Goal: Task Accomplishment & Management: Manage account settings

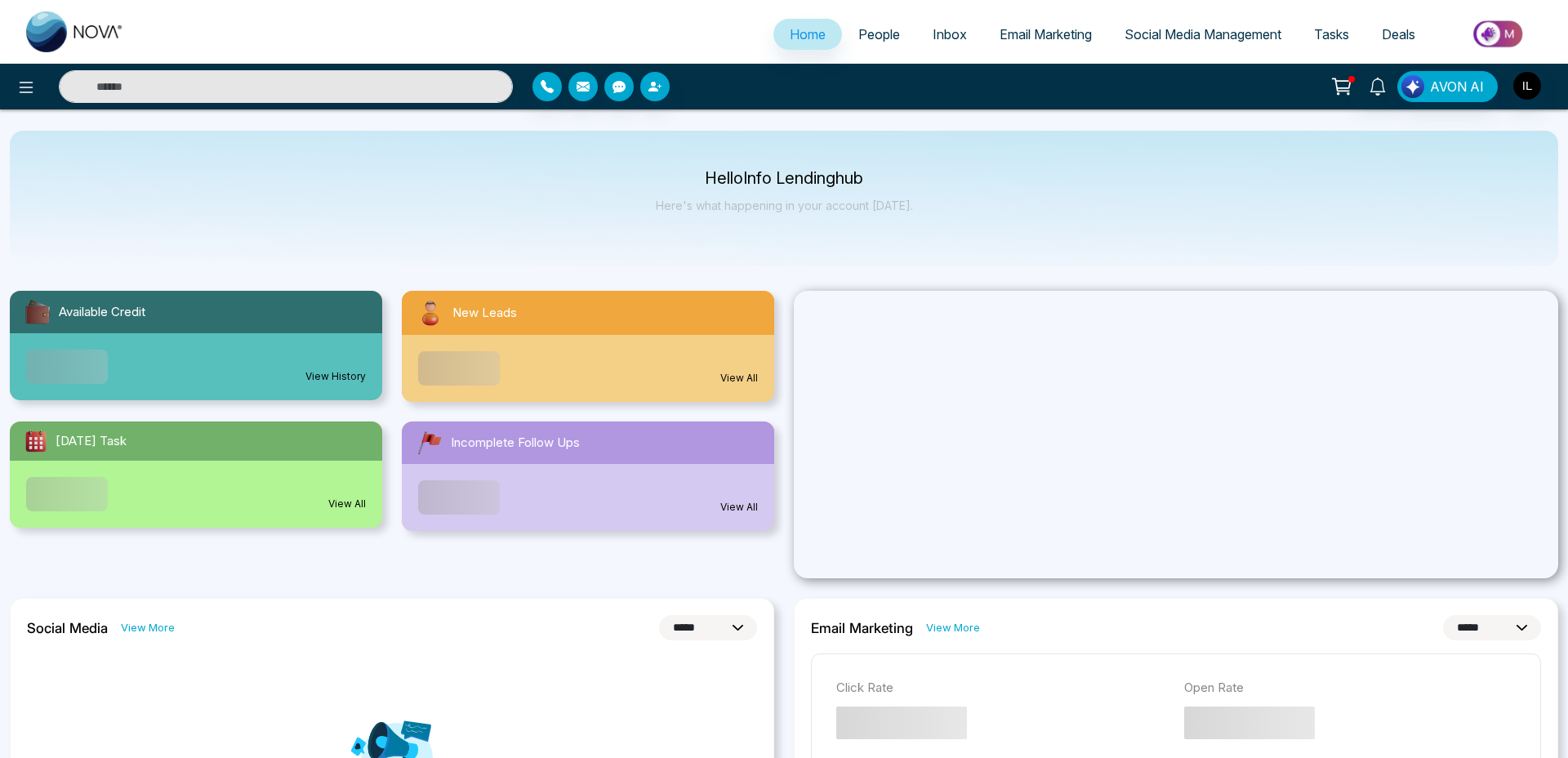
select select "*"
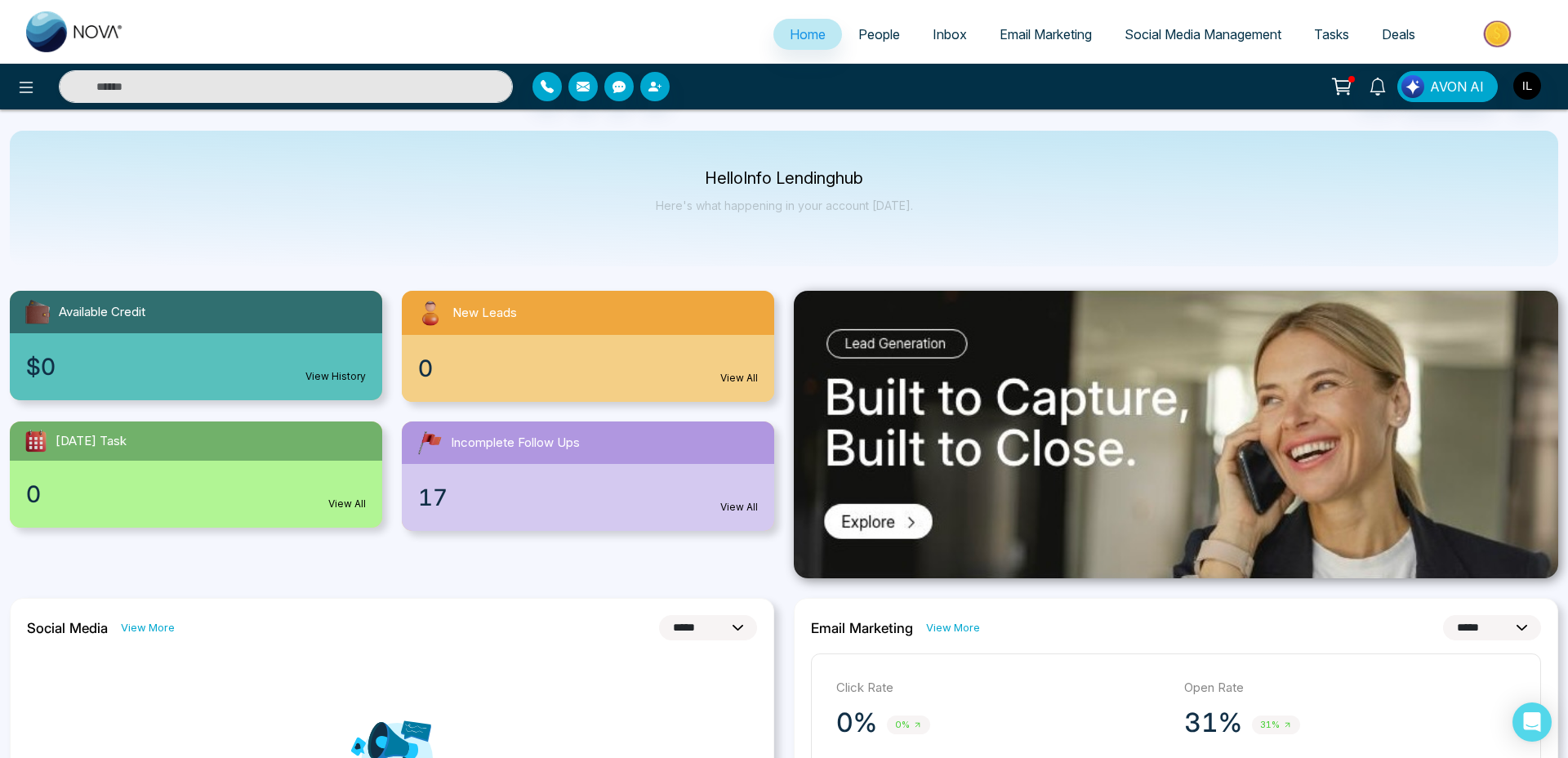
click at [1042, 55] on ul "Home People Inbox Email Marketing Social Media Management Tasks Deals" at bounding box center [849, 35] width 1417 height 45
click at [1065, 31] on span "Email Marketing" at bounding box center [1045, 33] width 93 height 16
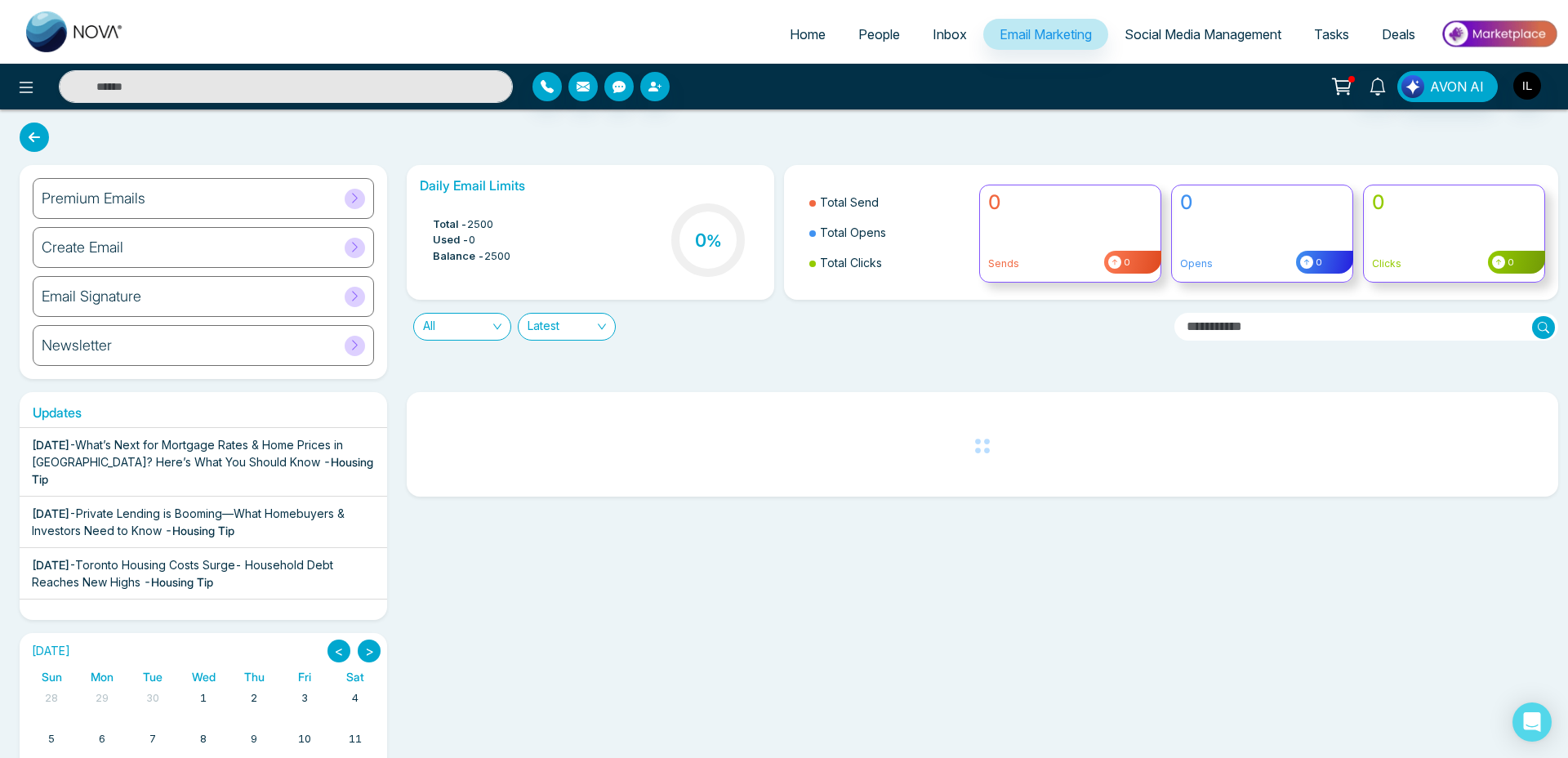
click at [352, 199] on icon at bounding box center [355, 197] width 12 height 12
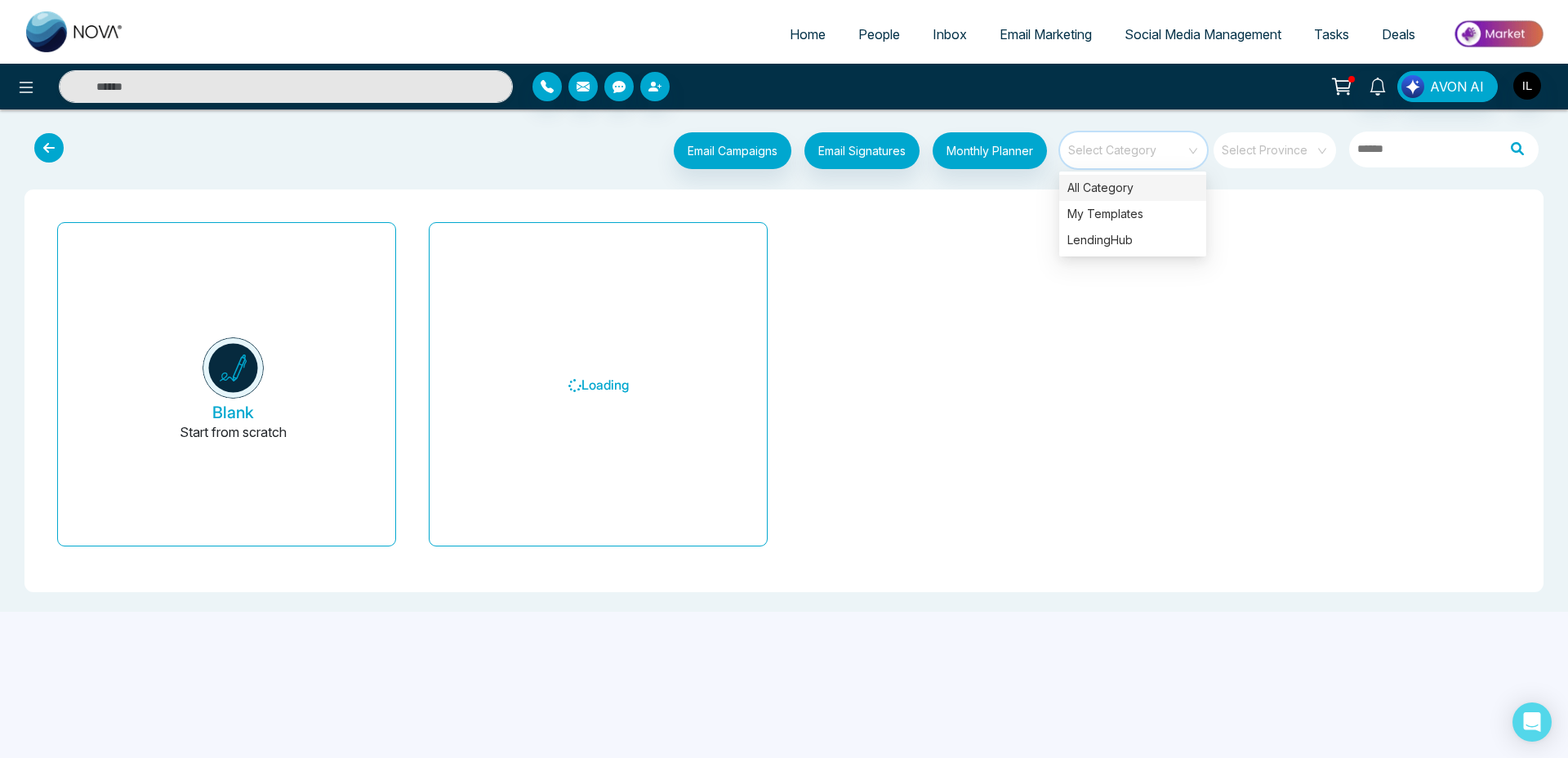
click at [1181, 145] on input "search" at bounding box center [1127, 145] width 117 height 25
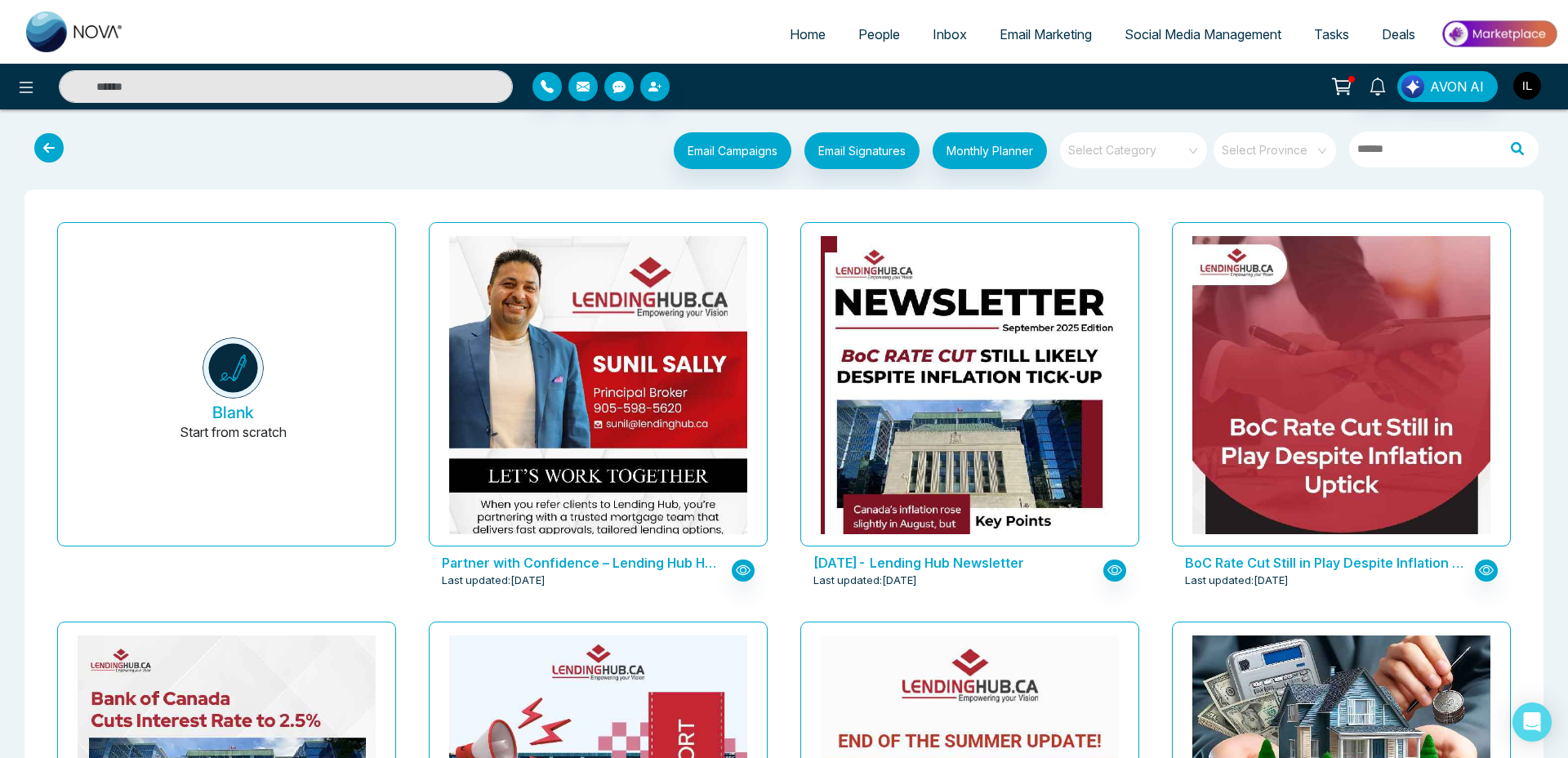
click at [1532, 91] on img "button" at bounding box center [1527, 85] width 28 height 28
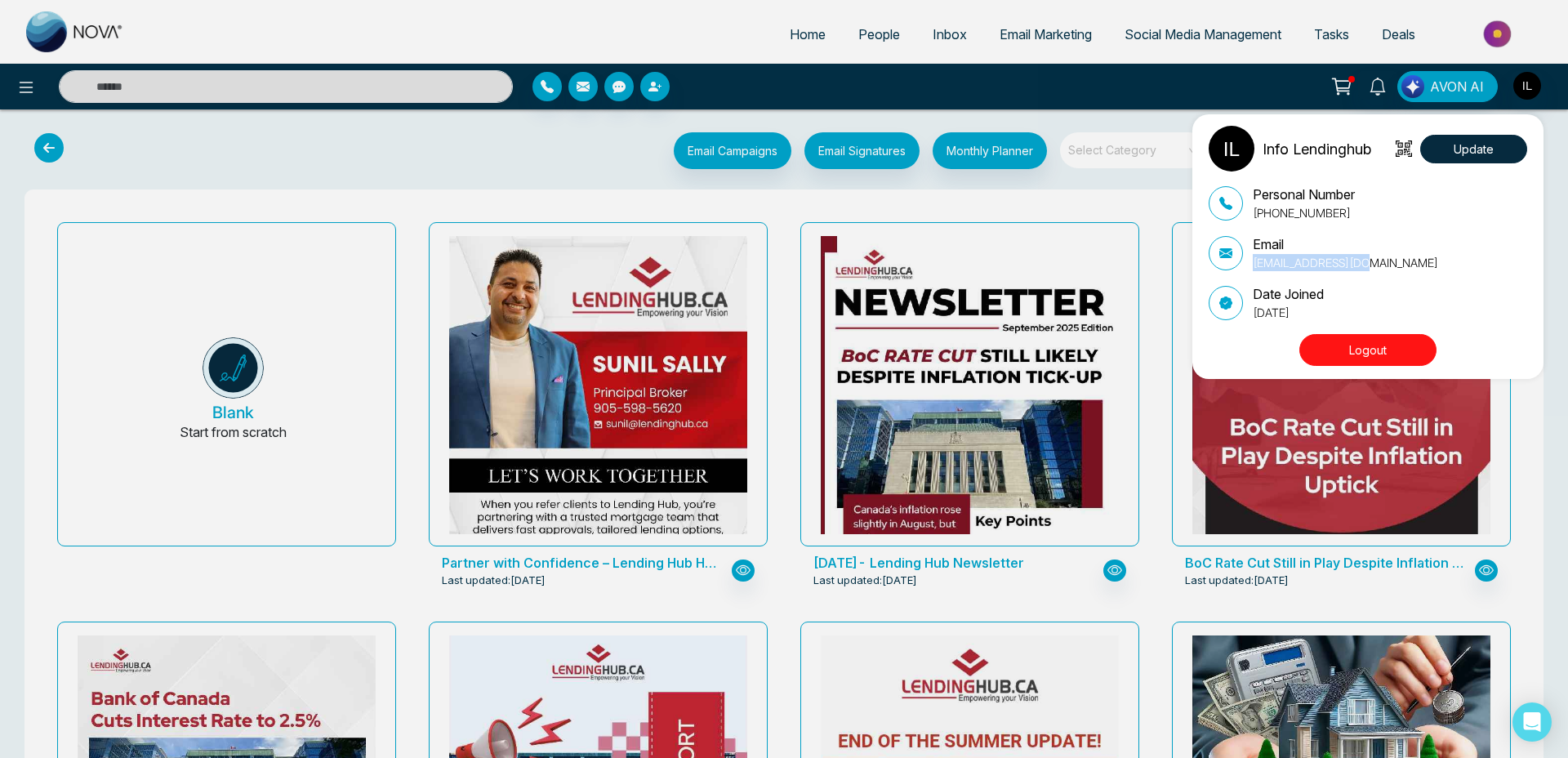
drag, startPoint x: 1375, startPoint y: 261, endPoint x: 1252, endPoint y: 269, distance: 123.3
click at [1252, 269] on div "Email info@lendinghub.ca" at bounding box center [1368, 253] width 319 height 37
copy p "info@lendinghub.ca"
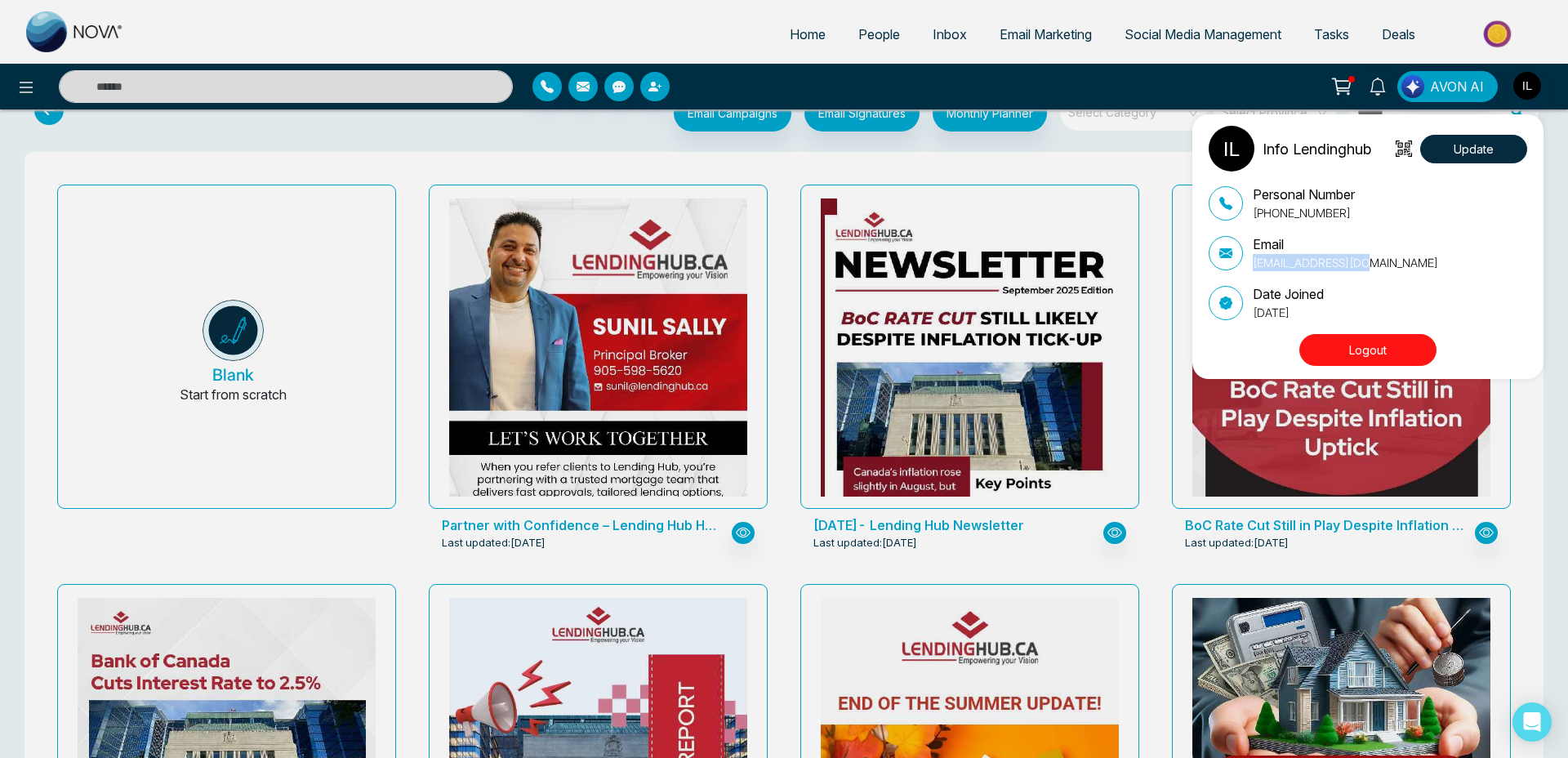
scroll to position [45, 0]
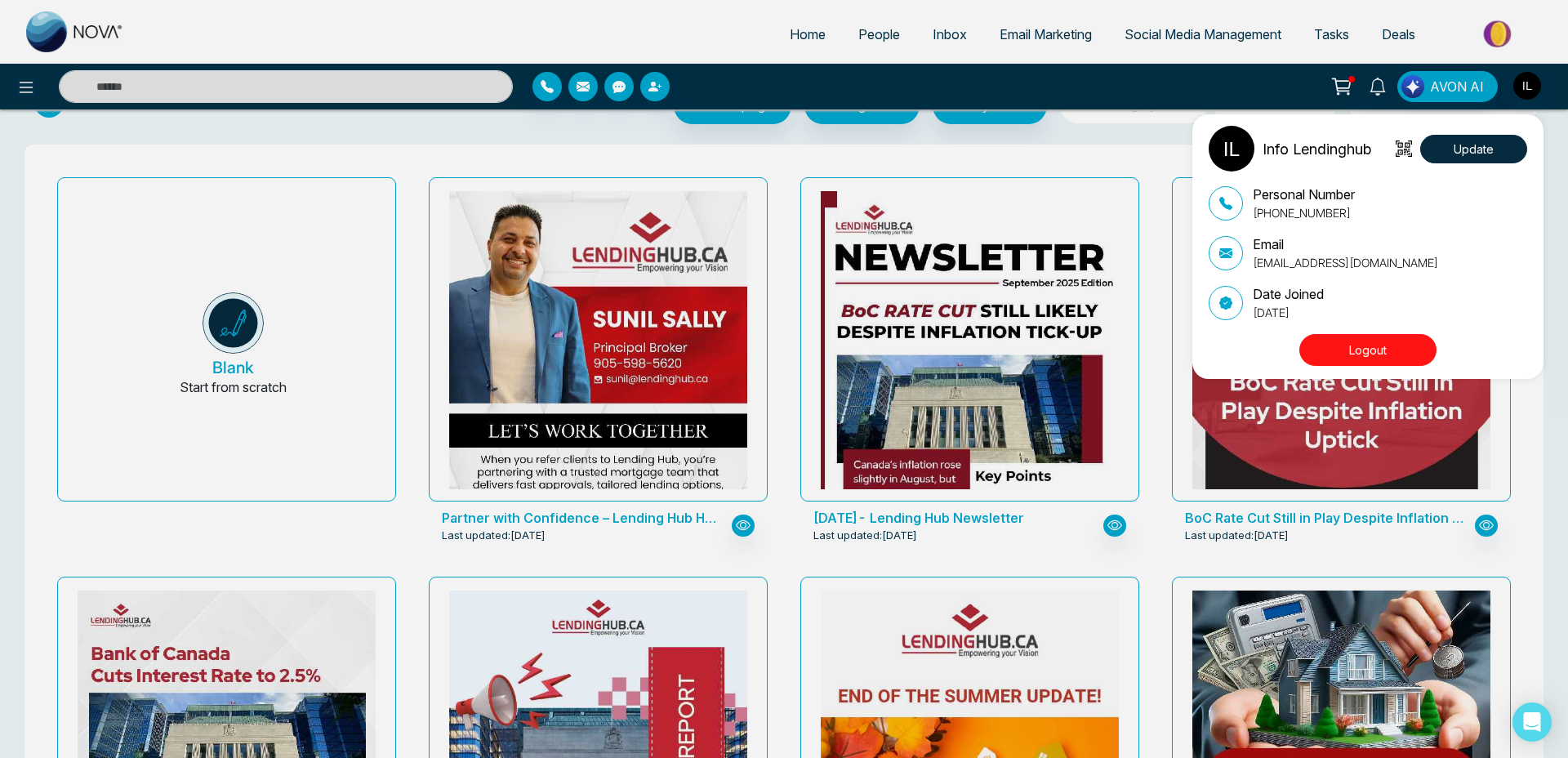
click at [1115, 51] on div "Info Lendinghub Update Personal Number +19055985620 Email info@lendinghub.ca Da…" at bounding box center [784, 379] width 1568 height 758
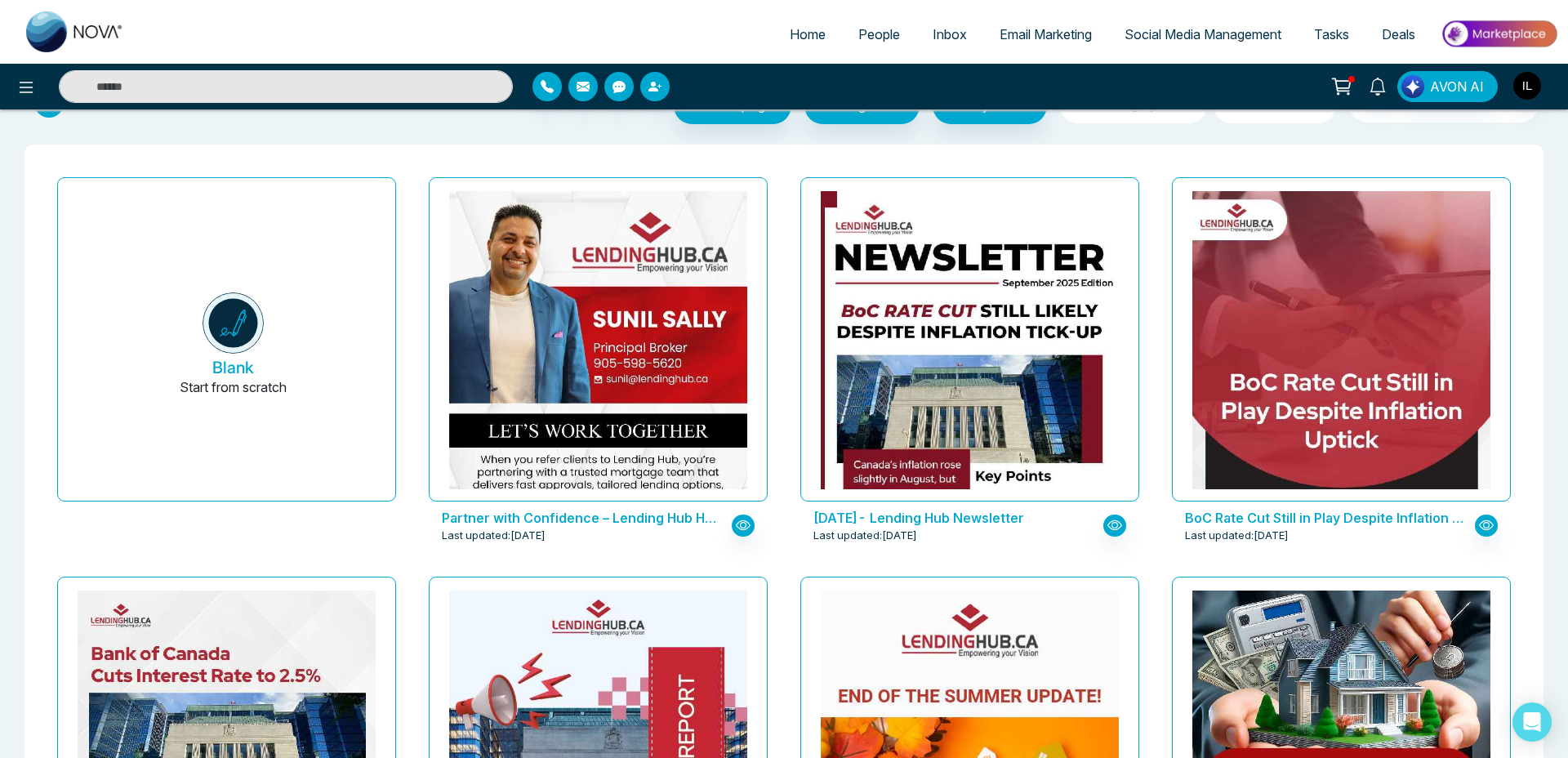
click at [1170, 36] on span "Social Media Management" at bounding box center [1203, 33] width 156 height 16
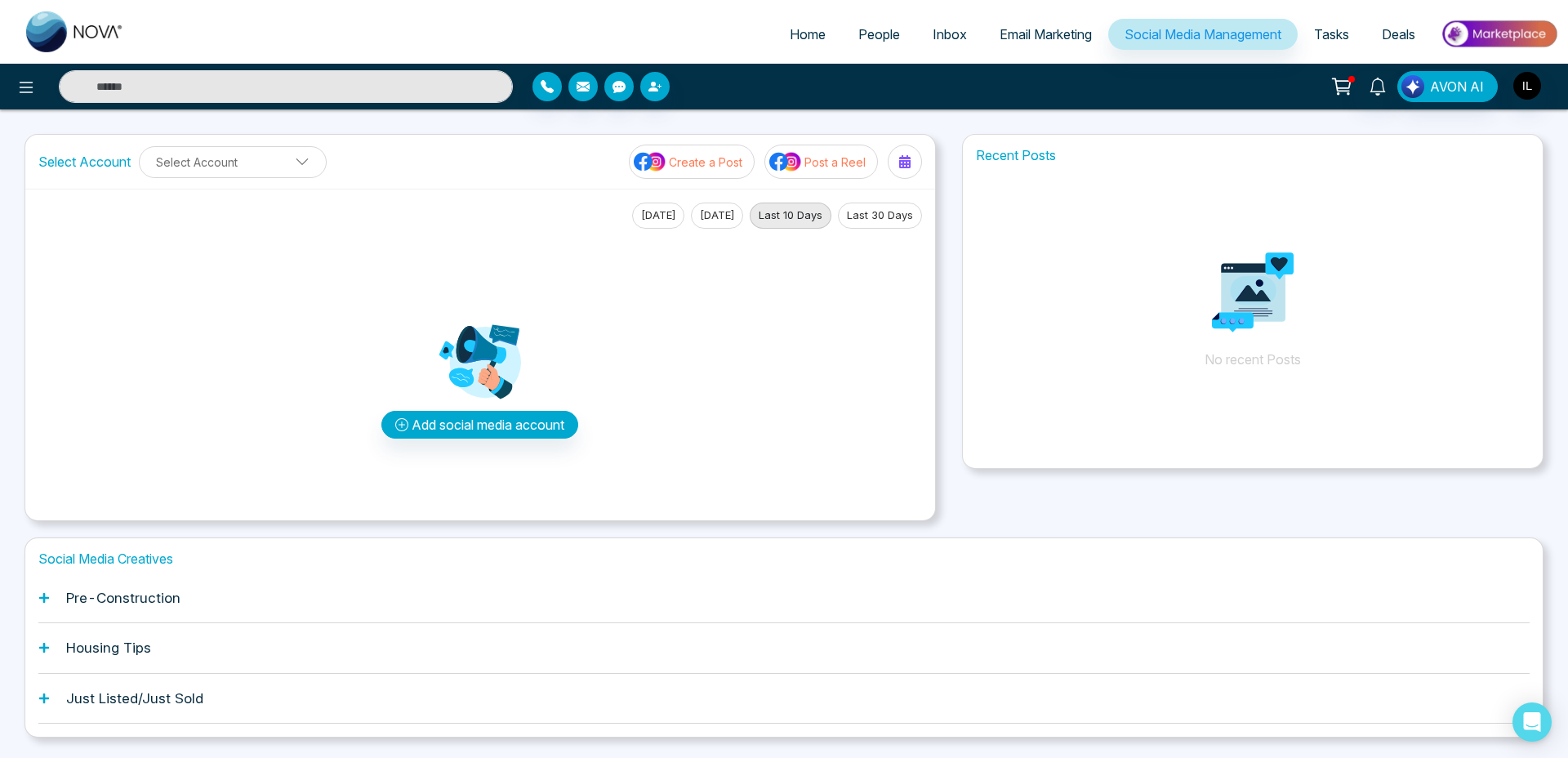
click at [124, 592] on h1 "Pre-Construction" at bounding box center [123, 597] width 114 height 16
click at [62, 599] on div "Pre-Construction" at bounding box center [784, 598] width 1492 height 50
click at [44, 649] on icon at bounding box center [44, 647] width 10 height 10
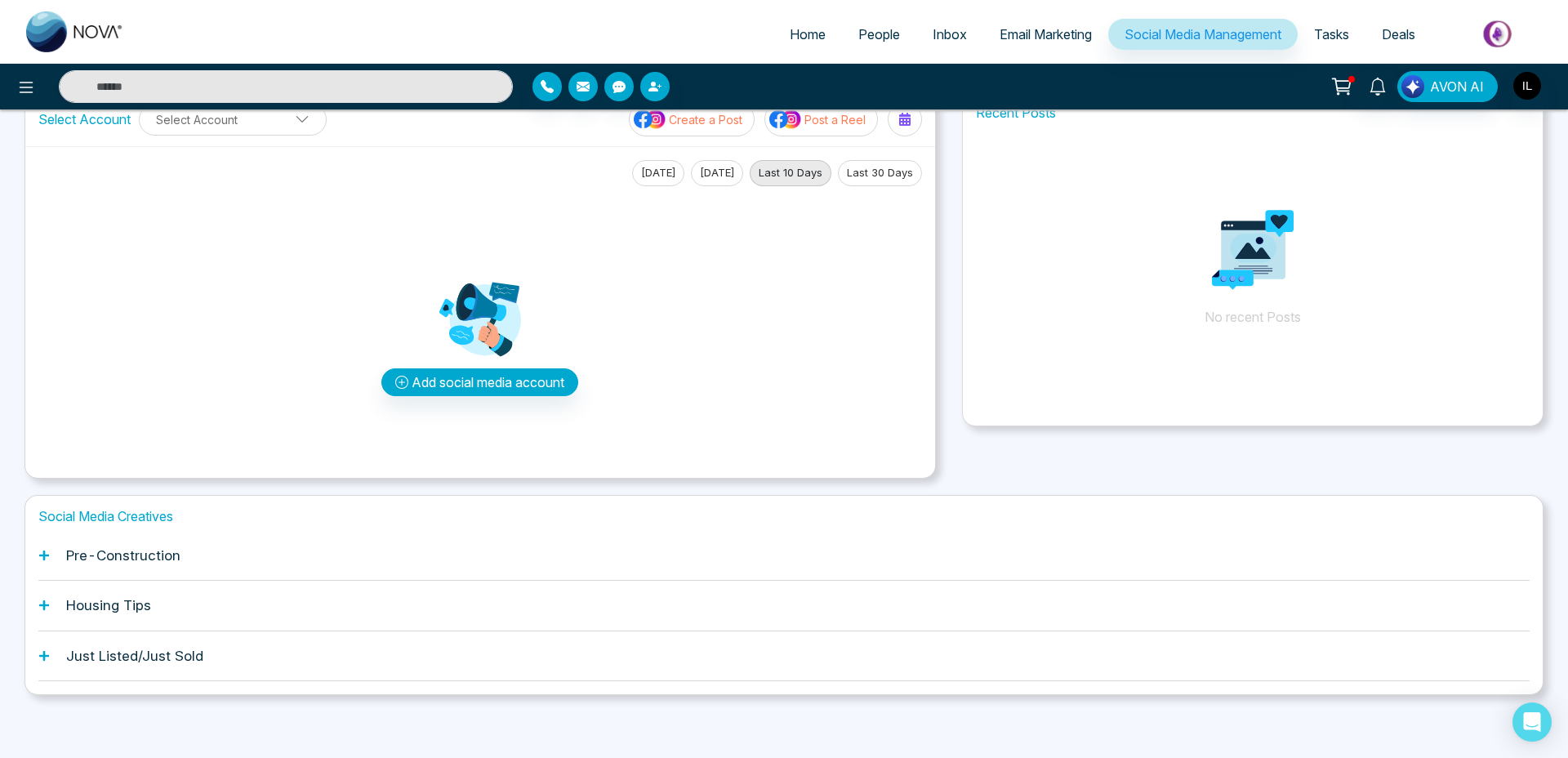
scroll to position [45, 0]
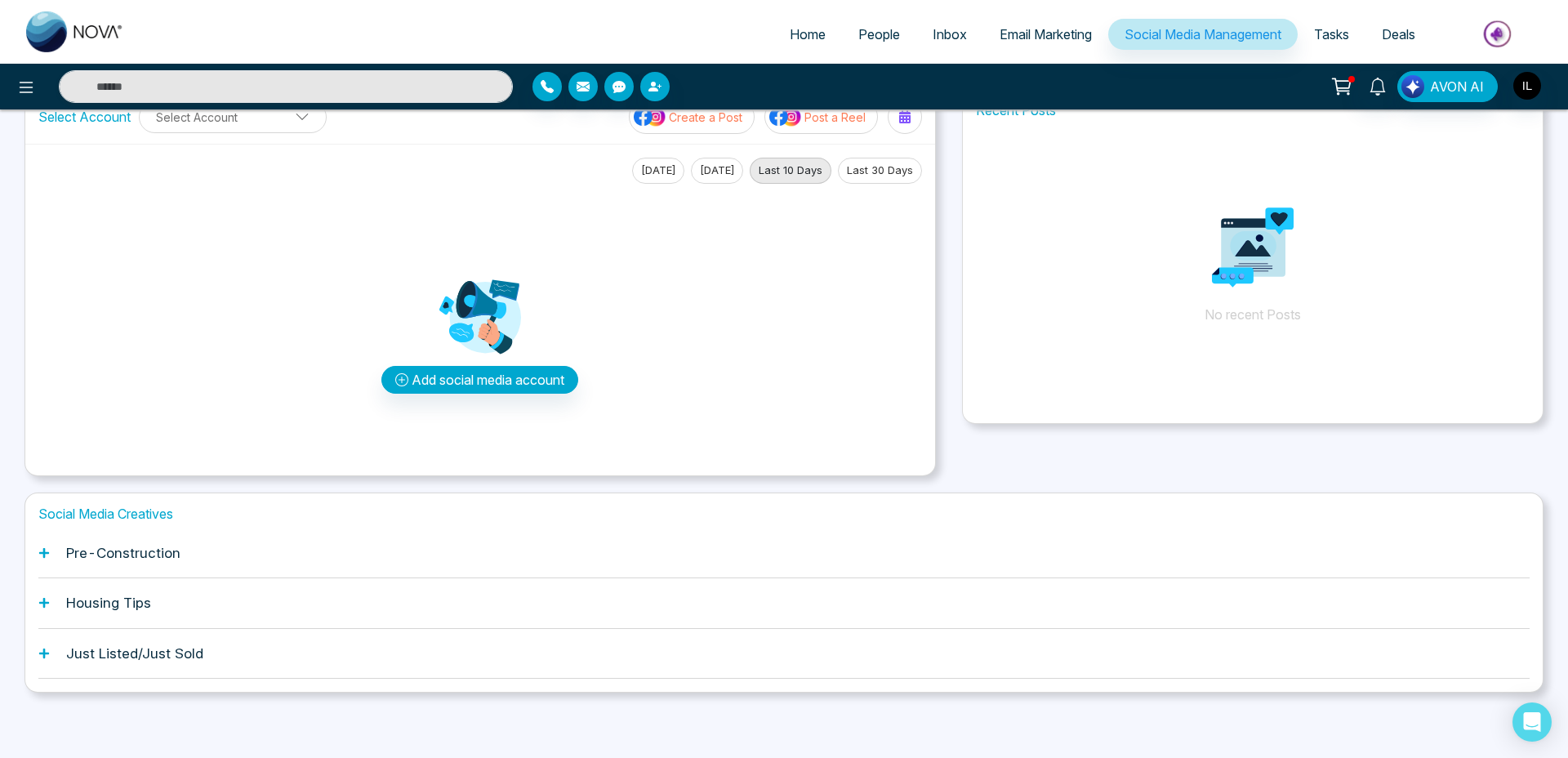
click at [1045, 28] on span "Email Marketing" at bounding box center [1045, 33] width 93 height 16
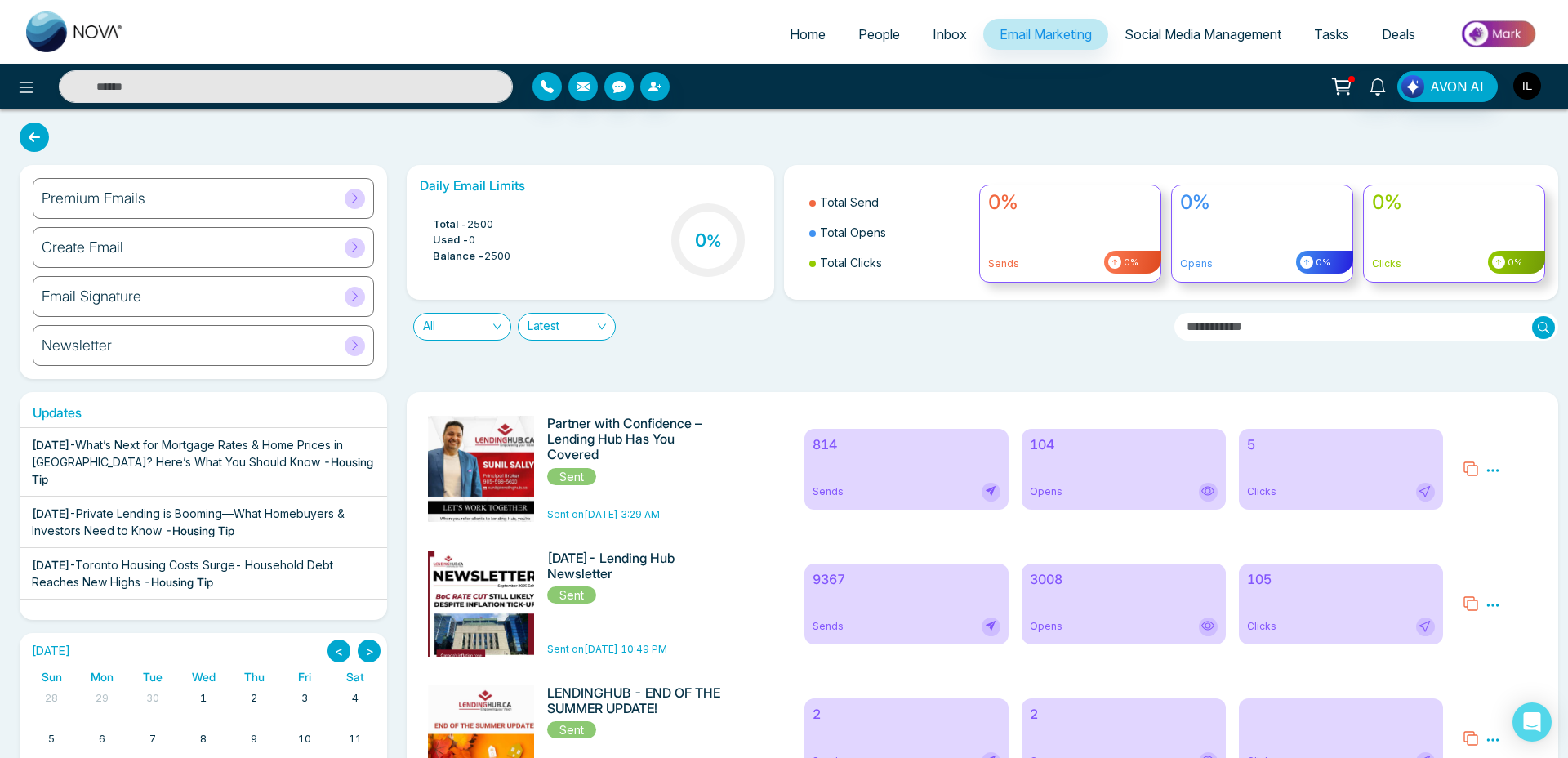
click at [1527, 83] on img "button" at bounding box center [1527, 85] width 28 height 28
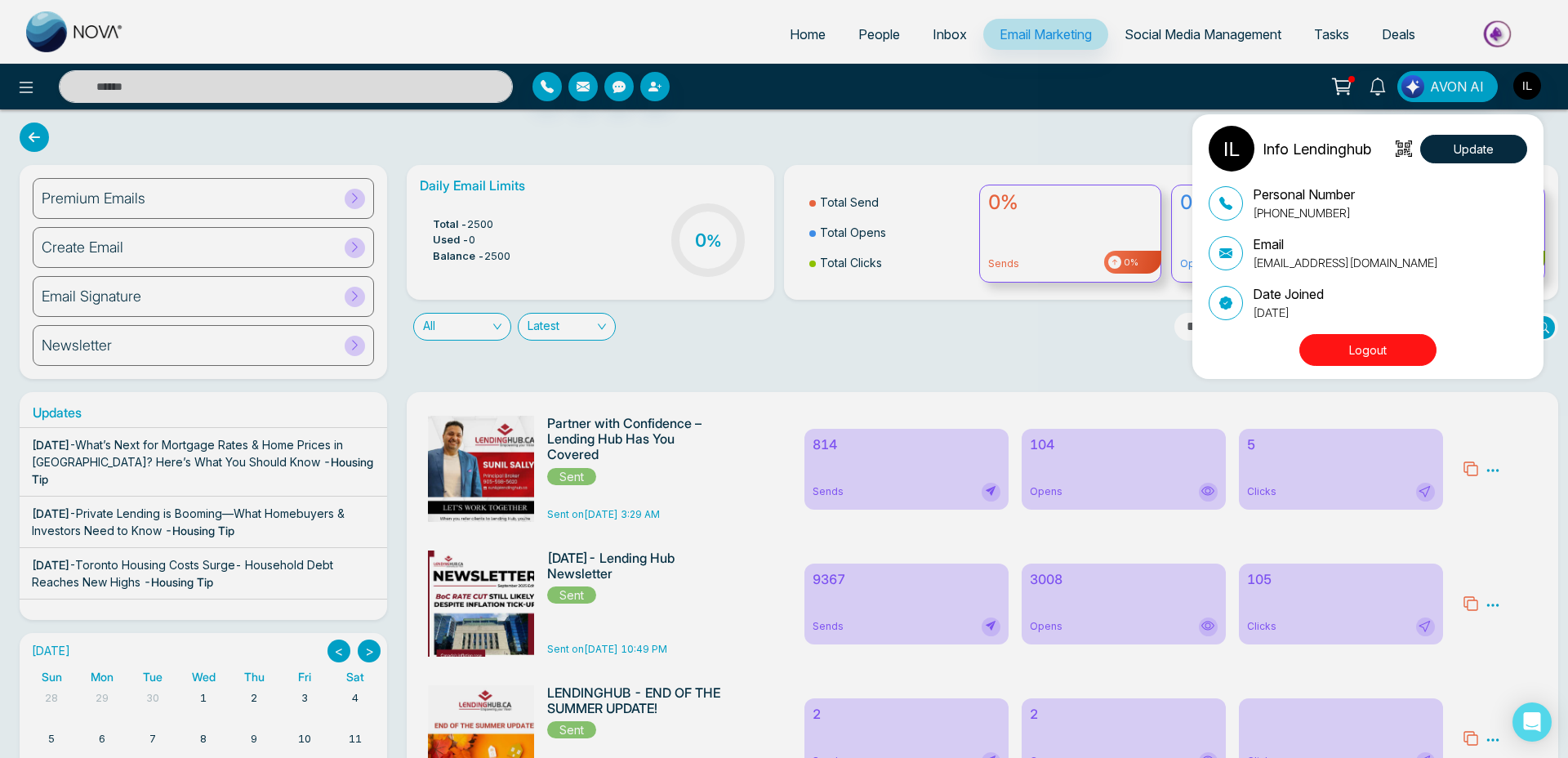
click at [1366, 354] on button "Logout" at bounding box center [1368, 349] width 137 height 31
